Goal: Navigation & Orientation: Find specific page/section

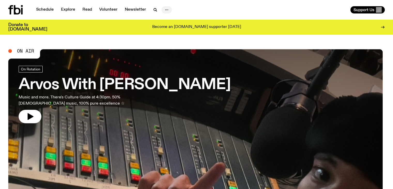
click at [162, 8] on button "button" at bounding box center [167, 9] width 10 height 7
click at [171, 22] on link "About Us" at bounding box center [167, 20] width 26 height 7
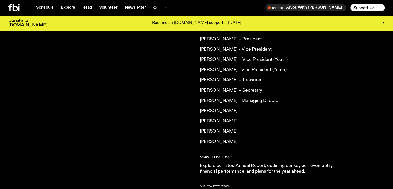
scroll to position [461, 0]
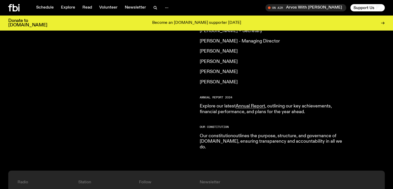
click at [219, 133] on link "Our constitution" at bounding box center [216, 135] width 33 height 5
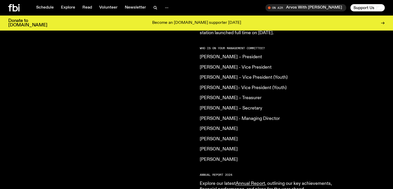
scroll to position [383, 0]
drag, startPoint x: 373, startPoint y: 7, endPoint x: 369, endPoint y: 7, distance: 4.7
click at [373, 7] on button "Support Us" at bounding box center [368, 7] width 34 height 7
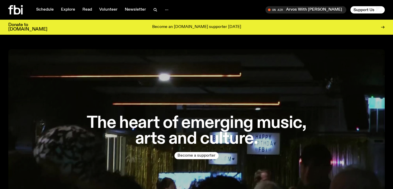
click at [206, 157] on button "Become a supporter" at bounding box center [197, 155] width 44 height 7
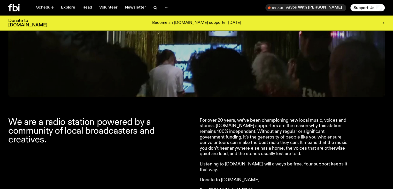
scroll to position [125, 0]
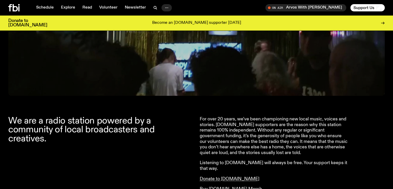
click at [168, 9] on icon "button" at bounding box center [167, 8] width 6 height 6
click at [169, 19] on link "About Us" at bounding box center [167, 18] width 26 height 7
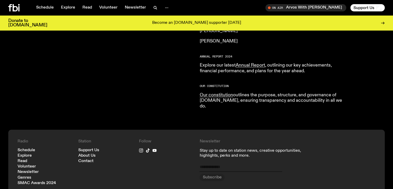
scroll to position [436, 0]
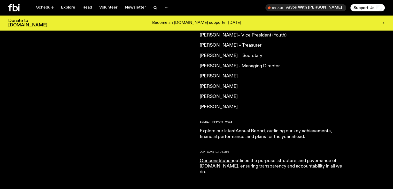
click at [250, 129] on link "Annual Report" at bounding box center [250, 131] width 29 height 5
click at [213, 158] on link "Our constitution" at bounding box center [216, 160] width 33 height 5
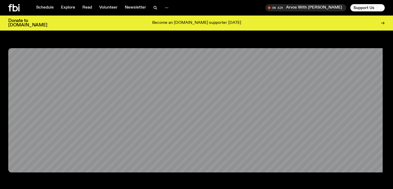
scroll to position [436, 0]
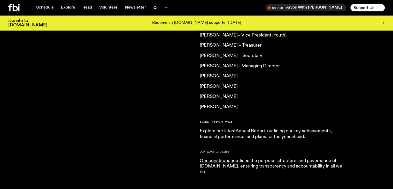
click at [254, 129] on link "Annual Report" at bounding box center [250, 131] width 29 height 5
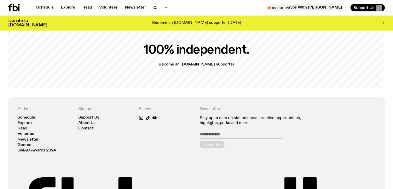
scroll to position [1110, 0]
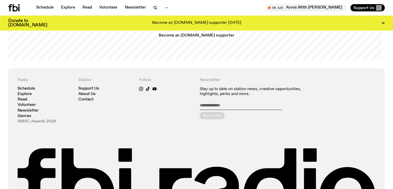
click at [50, 121] on link "SMAC Awards 2024" at bounding box center [37, 121] width 39 height 4
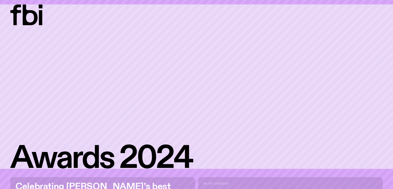
scroll to position [78, 0]
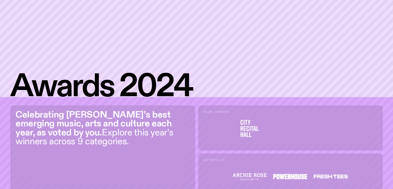
click at [41, 4] on icon at bounding box center [196, 15] width 373 height 164
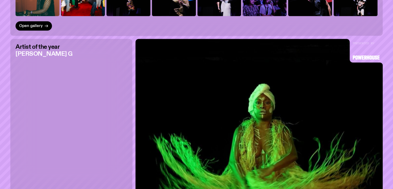
scroll to position [388, 0]
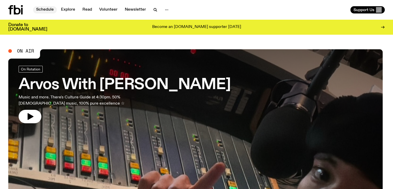
click at [44, 9] on link "Schedule" at bounding box center [45, 9] width 24 height 7
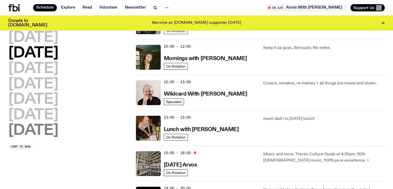
click at [46, 132] on h2 "[DATE]" at bounding box center [33, 130] width 50 height 14
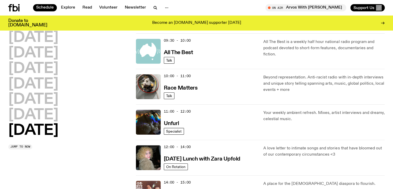
scroll to position [221, 0]
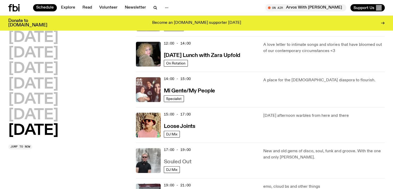
click at [185, 161] on h3 "Souled Out" at bounding box center [178, 161] width 28 height 5
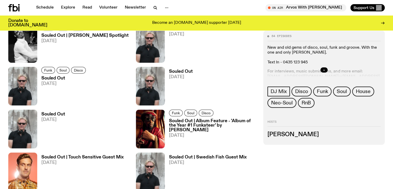
scroll to position [669, 0]
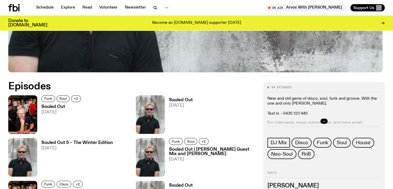
scroll to position [204, 0]
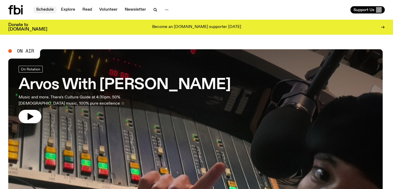
click at [47, 9] on link "Schedule" at bounding box center [45, 9] width 24 height 7
